Goal: Task Accomplishment & Management: Manage account settings

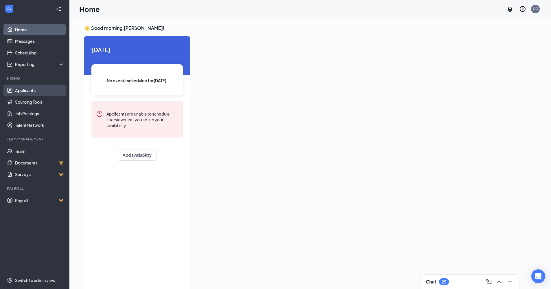
click at [22, 92] on link "Applicants" at bounding box center [39, 90] width 49 height 12
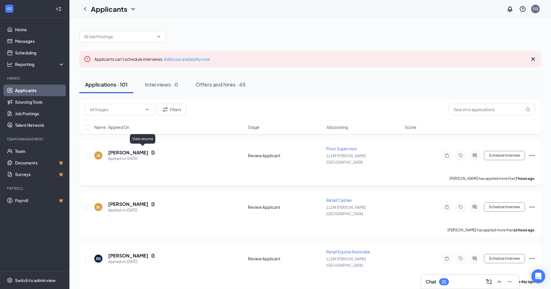
click at [152, 150] on icon "Document" at bounding box center [153, 152] width 3 height 4
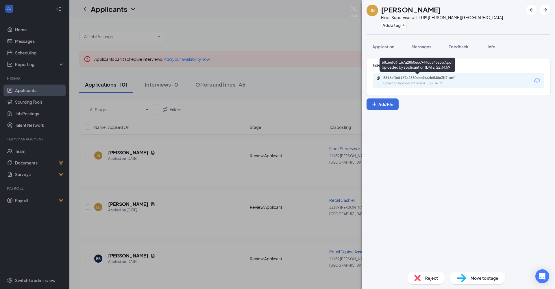
click at [268, 79] on div "5816ef06f167a2850ecc944dc548a3b7.pdf" at bounding box center [424, 78] width 81 height 5
click at [202, 157] on div "JN [PERSON_NAME] Floor Supervisor at [GEOGRAPHIC_DATA][PERSON_NAME] Add a tag A…" at bounding box center [277, 144] width 555 height 289
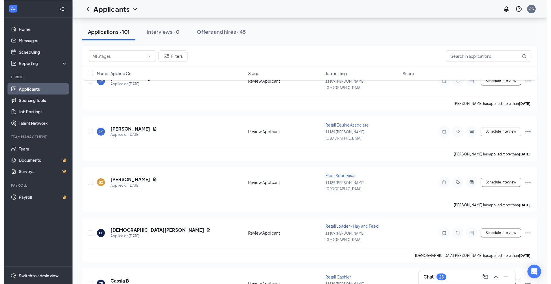
scroll to position [434, 0]
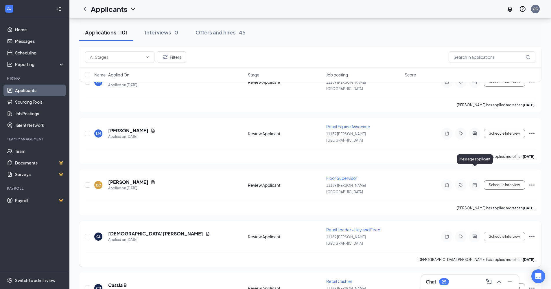
click at [268, 234] on icon "ActiveChat" at bounding box center [474, 236] width 7 height 5
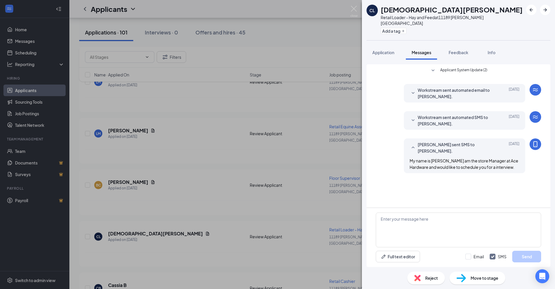
click at [268, 144] on div "CL [DEMOGRAPHIC_DATA][PERSON_NAME] Retail Loader - Hay and Feed at [STREET_ADDR…" at bounding box center [277, 144] width 555 height 289
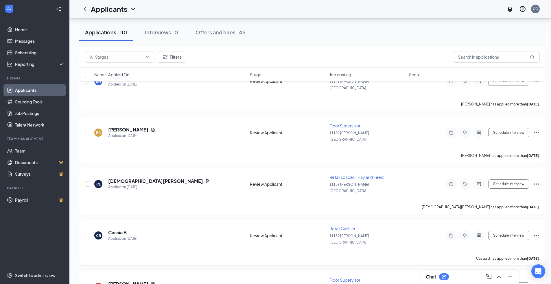
scroll to position [492, 0]
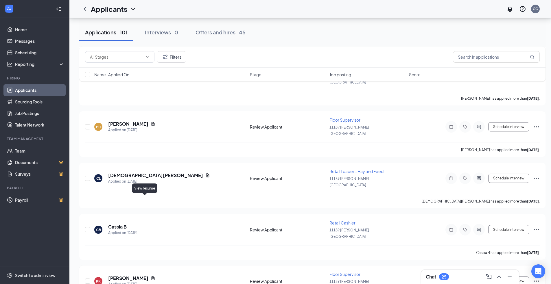
click at [152, 277] on icon "Document" at bounding box center [153, 279] width 3 height 4
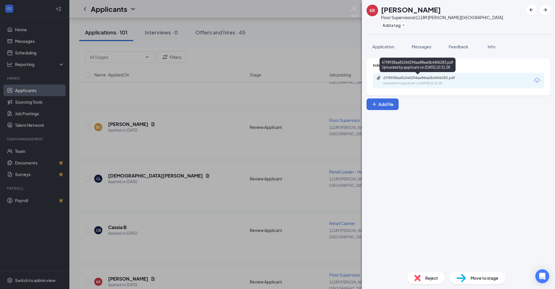
click at [268, 78] on div "67f8938aa81044294aa88ea0b4406283.pdf" at bounding box center [424, 78] width 81 height 5
click at [268, 45] on div "KR [PERSON_NAME] Floor Supervisor at [STREET_ADDRESS][PERSON_NAME] Add a tag Ap…" at bounding box center [277, 144] width 555 height 289
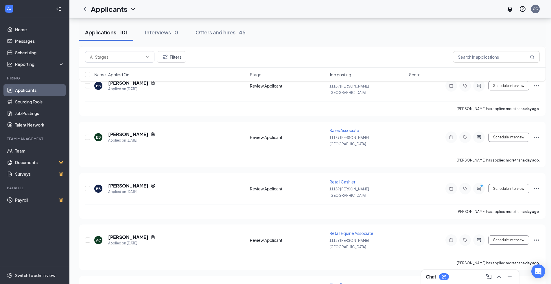
scroll to position [145, 0]
